Goal: Task Accomplishment & Management: Use online tool/utility

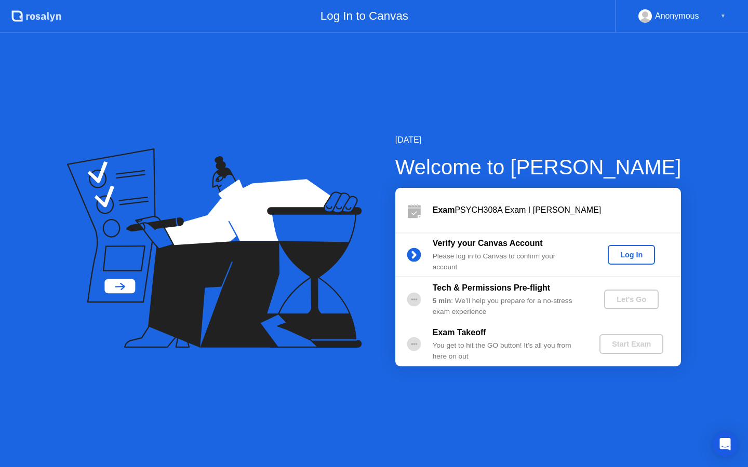
click at [634, 259] on div "Log In" at bounding box center [631, 255] width 39 height 8
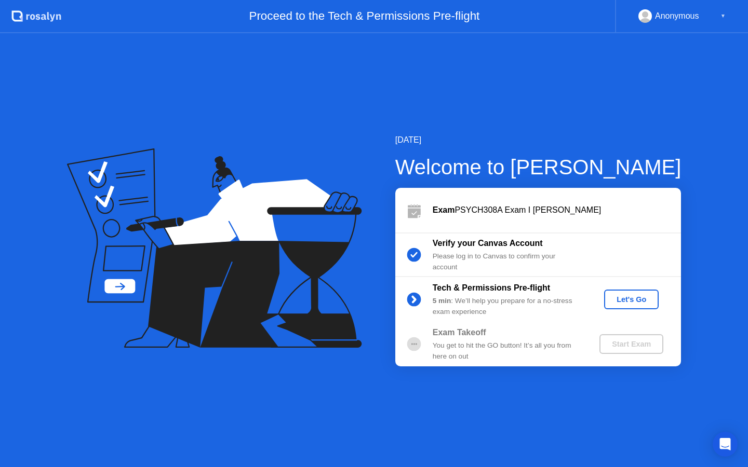
click at [627, 303] on div "Let's Go" at bounding box center [631, 300] width 46 height 8
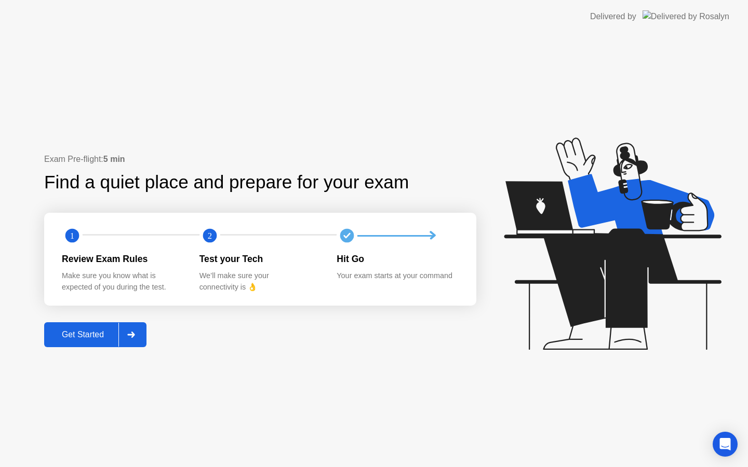
click at [83, 342] on button "Get Started" at bounding box center [95, 335] width 102 height 25
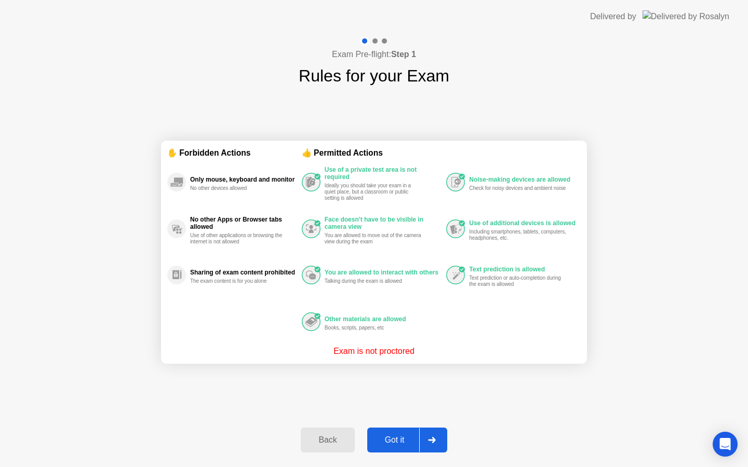
click at [395, 447] on button "Got it" at bounding box center [407, 440] width 80 height 25
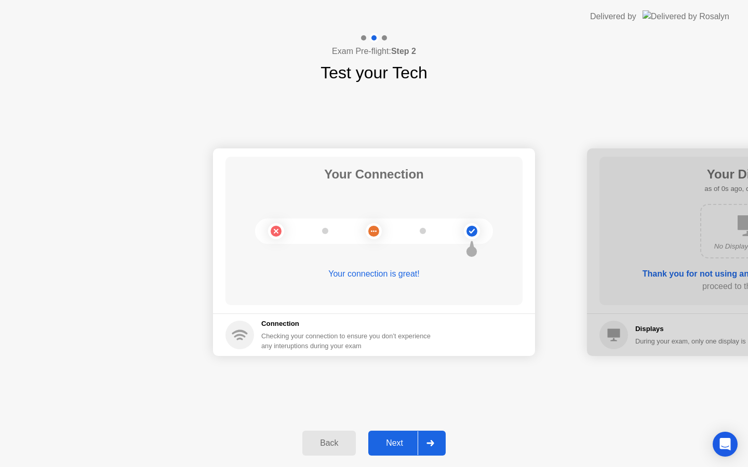
click at [406, 450] on button "Next" at bounding box center [406, 443] width 77 height 25
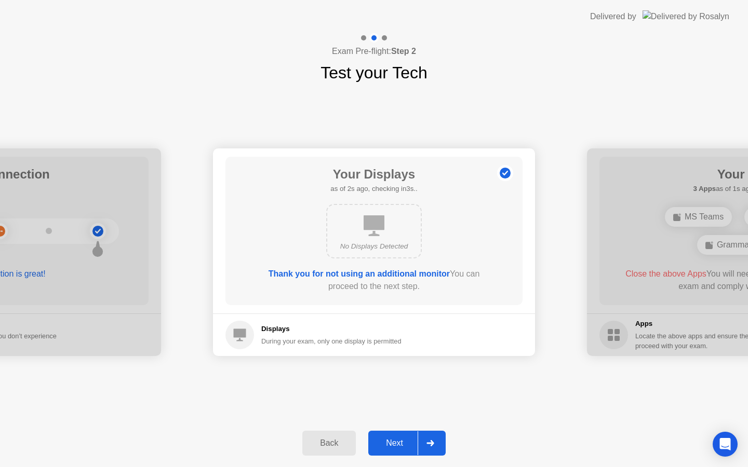
click at [403, 448] on div "Next" at bounding box center [394, 443] width 46 height 9
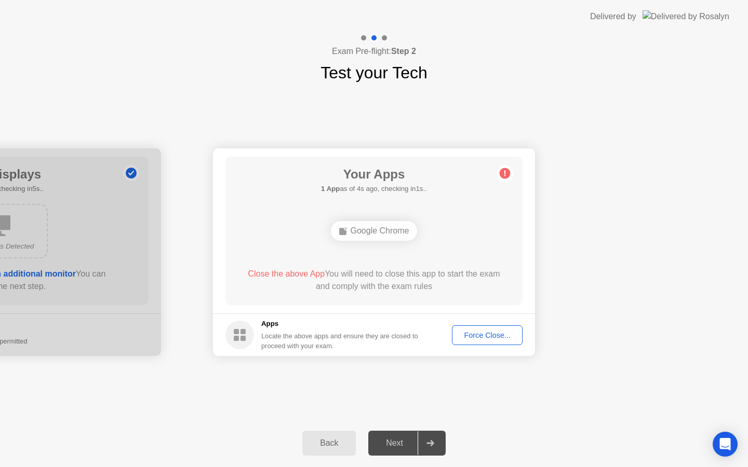
click at [463, 218] on div "Google Chrome" at bounding box center [374, 231] width 238 height 28
click at [395, 252] on div "Your Apps 1 App as of 4s ago, checking in1s.. Google Chrome Close the above App…" at bounding box center [373, 231] width 297 height 149
click at [508, 177] on circle at bounding box center [505, 173] width 11 height 11
click at [486, 334] on div "Force Close..." at bounding box center [487, 335] width 63 height 8
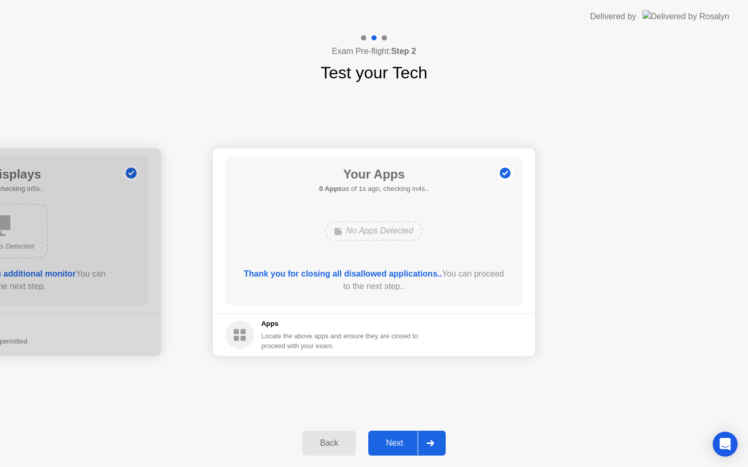
click at [409, 448] on div "Next" at bounding box center [394, 443] width 46 height 9
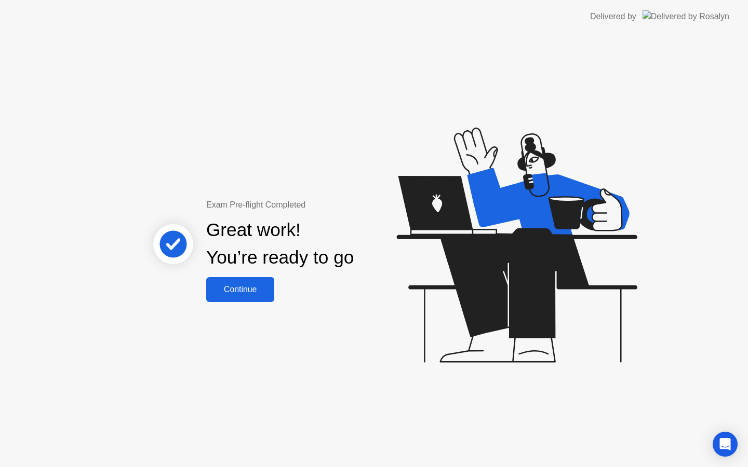
click at [262, 291] on div "Continue" at bounding box center [240, 289] width 62 height 9
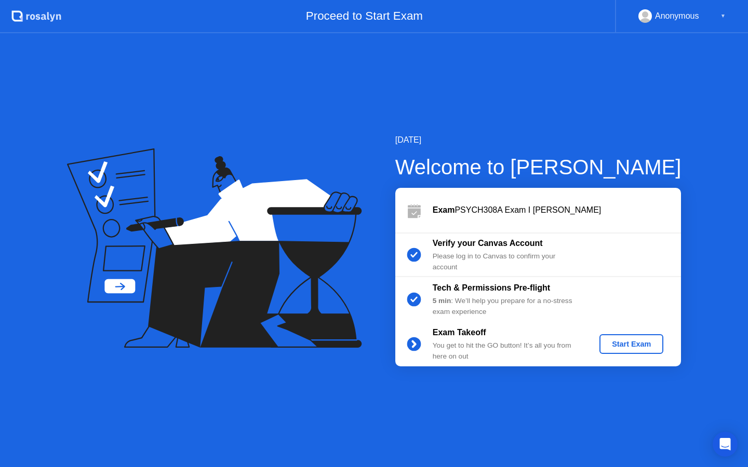
click at [622, 347] on div "Start Exam" at bounding box center [632, 344] width 56 height 8
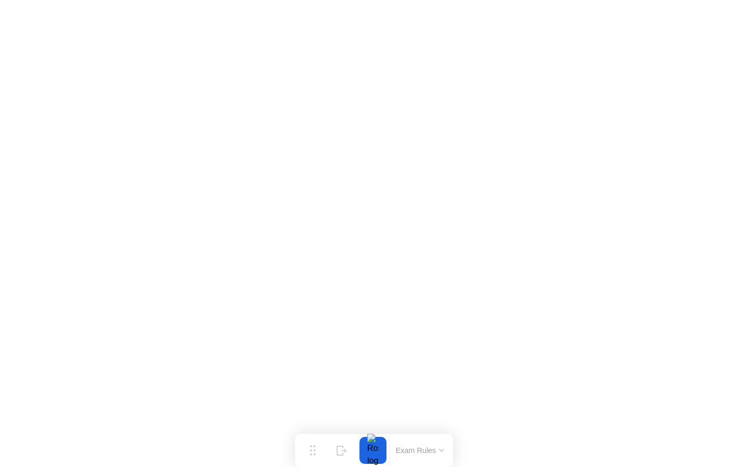
click at [440, 451] on icon at bounding box center [441, 450] width 5 height 3
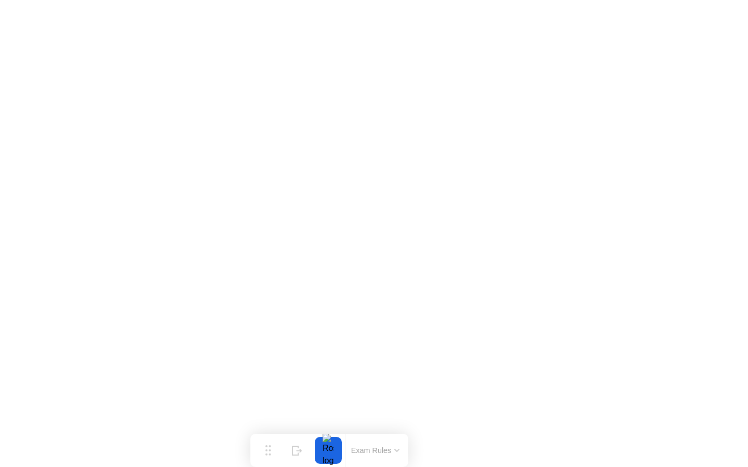
drag, startPoint x: 318, startPoint y: 456, endPoint x: 273, endPoint y: 467, distance: 46.1
click at [273, 467] on div "Move Hide Exam Rules" at bounding box center [329, 450] width 158 height 33
click at [372, 456] on button "Exam Rules" at bounding box center [375, 450] width 55 height 9
